Goal: Browse casually

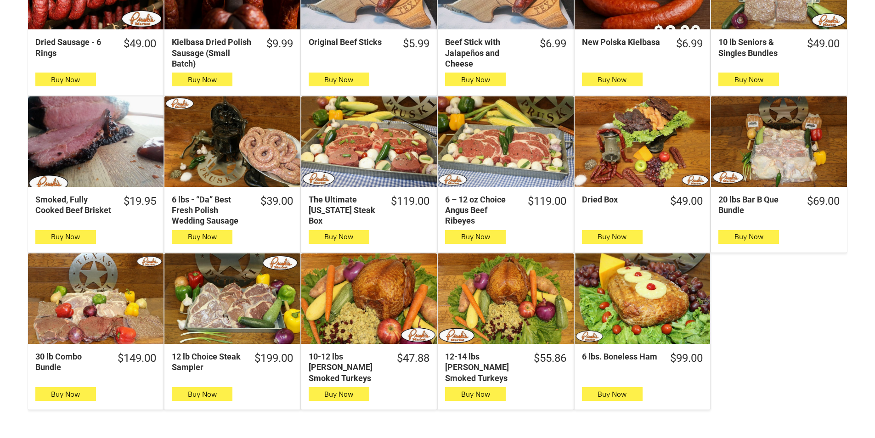
scroll to position [413, 0]
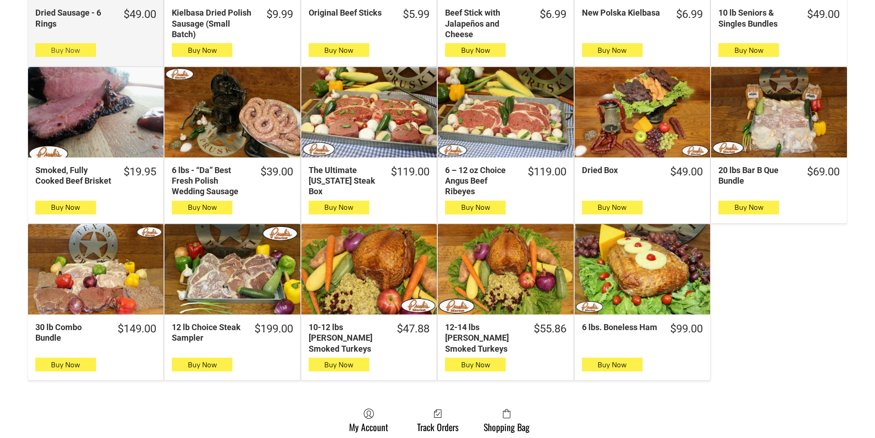
click at [84, 56] on button "Buy Now" at bounding box center [65, 50] width 61 height 14
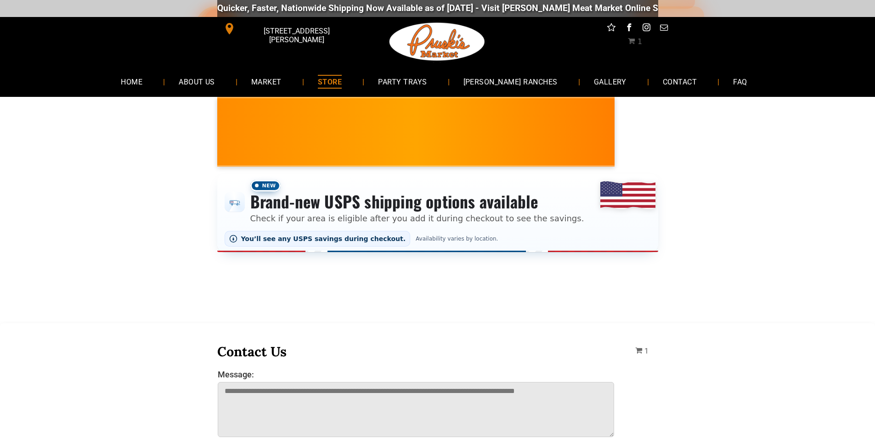
scroll to position [0, 0]
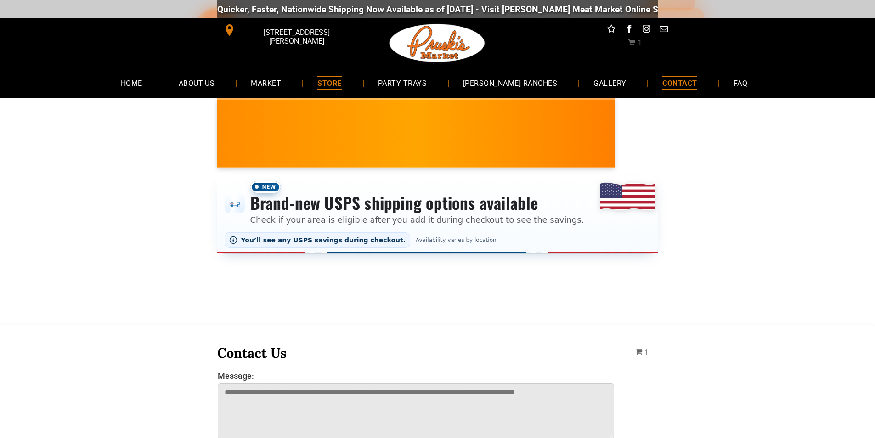
click at [648, 76] on link "CONTACT" at bounding box center [679, 83] width 62 height 24
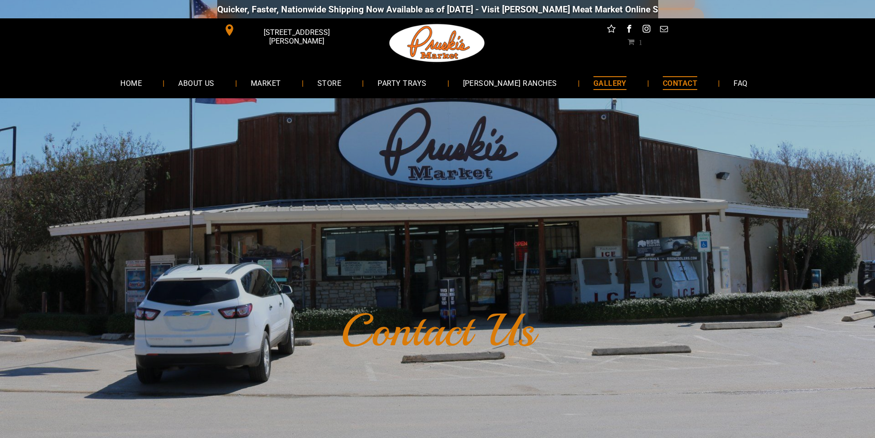
click at [593, 81] on span "GALLERY" at bounding box center [609, 82] width 33 height 13
